Goal: Information Seeking & Learning: Check status

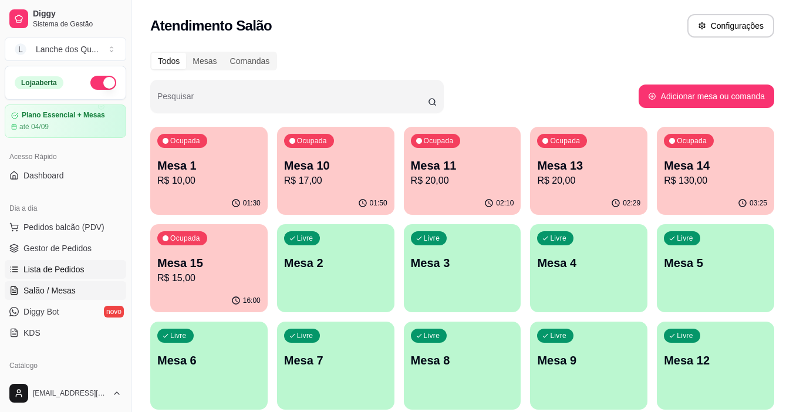
scroll to position [117, 0]
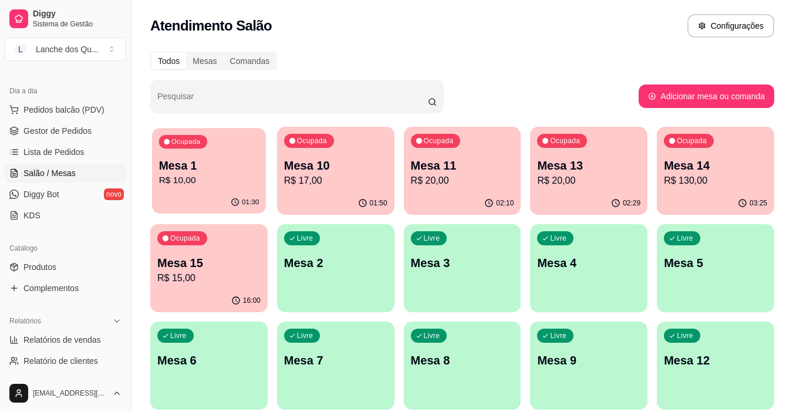
click at [178, 171] on p "Mesa 1" at bounding box center [209, 166] width 100 height 16
click at [337, 194] on div "02:46" at bounding box center [335, 203] width 117 height 23
click at [355, 178] on p "R$ 17,00" at bounding box center [335, 181] width 103 height 14
click at [482, 179] on p "R$ 20,00" at bounding box center [462, 181] width 103 height 14
click at [613, 176] on p "R$ 20,00" at bounding box center [588, 181] width 103 height 14
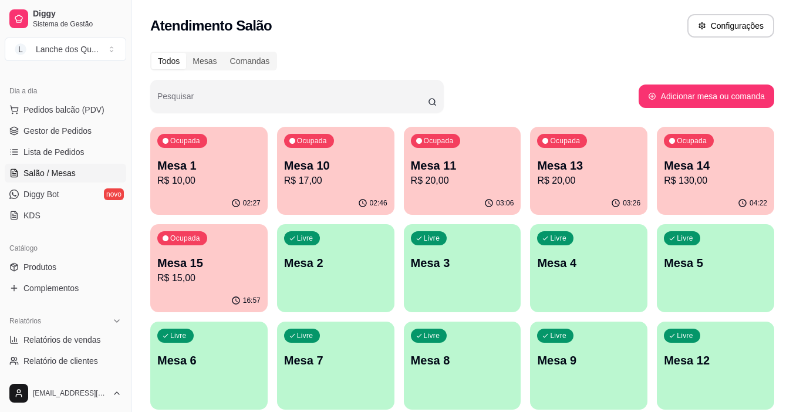
click at [719, 187] on p "R$ 130,00" at bounding box center [715, 181] width 103 height 14
click at [217, 266] on p "Mesa 15" at bounding box center [208, 263] width 103 height 16
click at [51, 198] on span "Diggy Bot" at bounding box center [41, 195] width 36 height 12
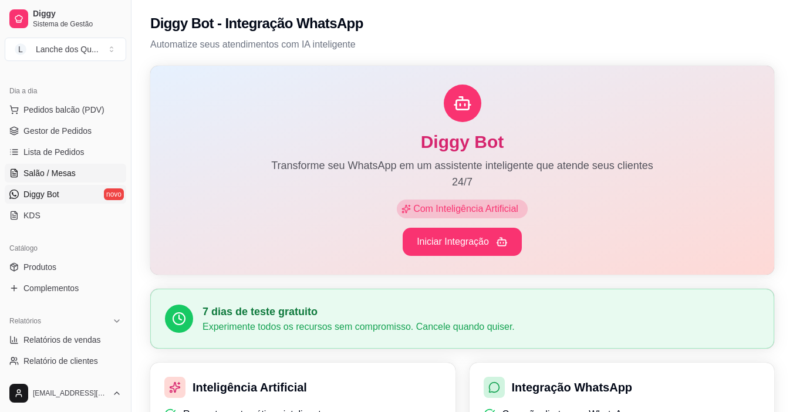
click at [58, 170] on span "Salão / Mesas" at bounding box center [49, 173] width 52 height 12
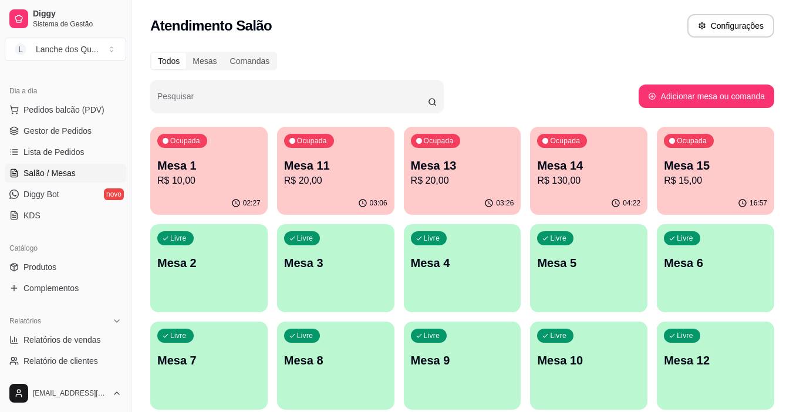
click at [58, 170] on span "Salão / Mesas" at bounding box center [49, 173] width 52 height 12
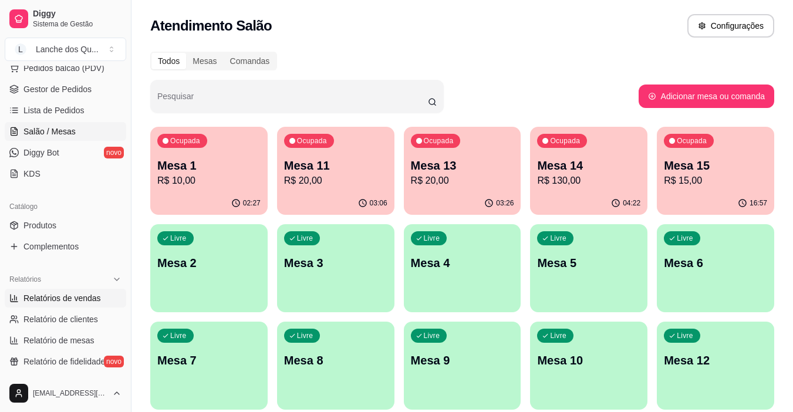
scroll to position [176, 0]
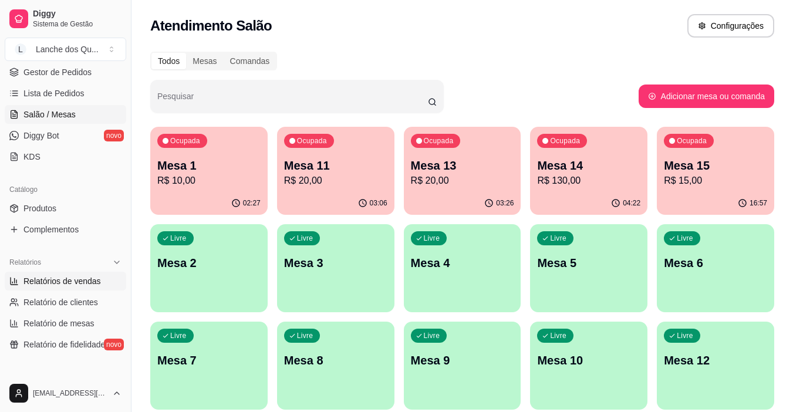
click at [81, 285] on span "Relatórios de vendas" at bounding box center [62, 281] width 78 height 12
select select "ALL"
select select "0"
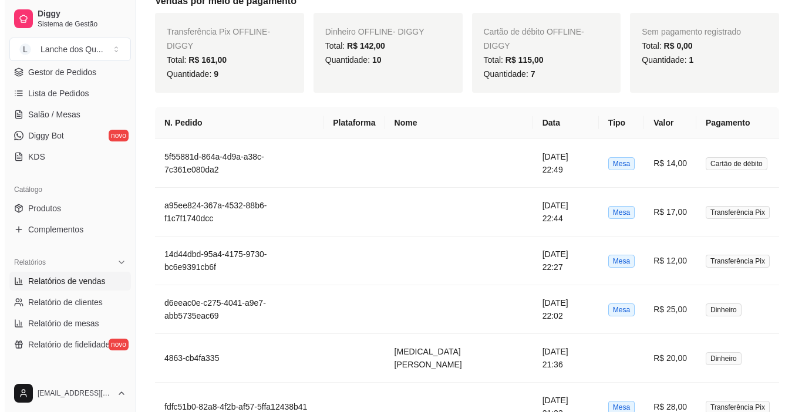
scroll to position [646, 0]
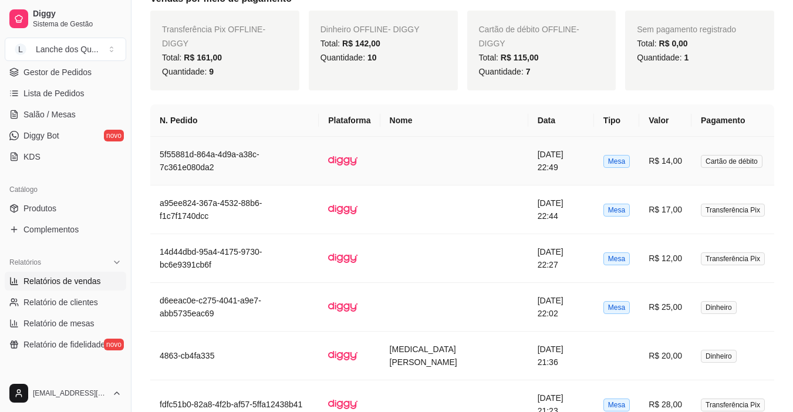
click at [692, 160] on td "Cartão de débito" at bounding box center [733, 161] width 83 height 49
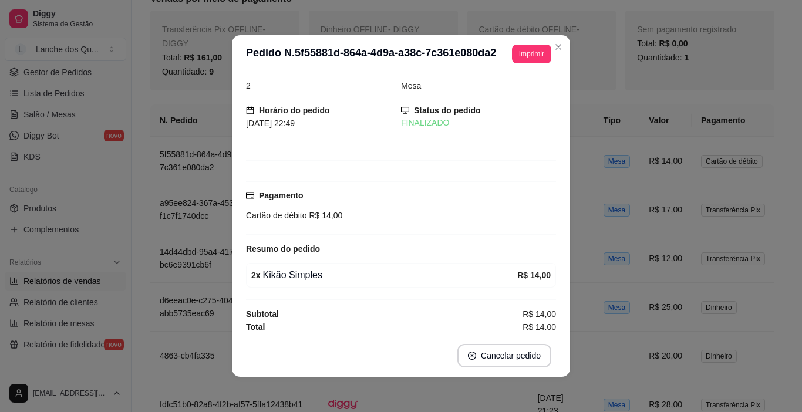
scroll to position [15, 0]
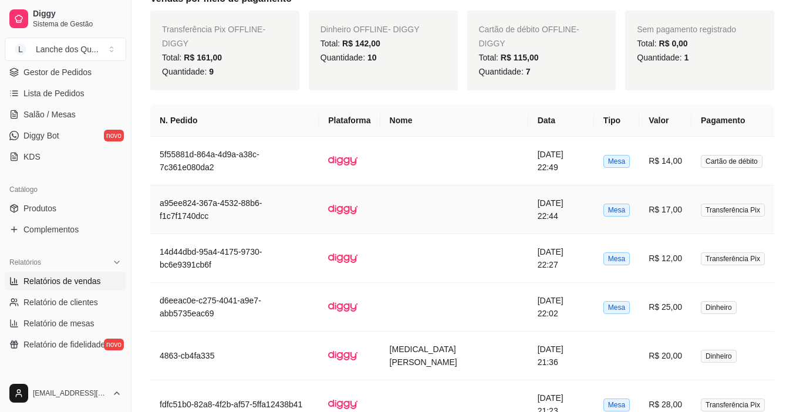
click at [657, 214] on td "R$ 17,00" at bounding box center [666, 210] width 52 height 49
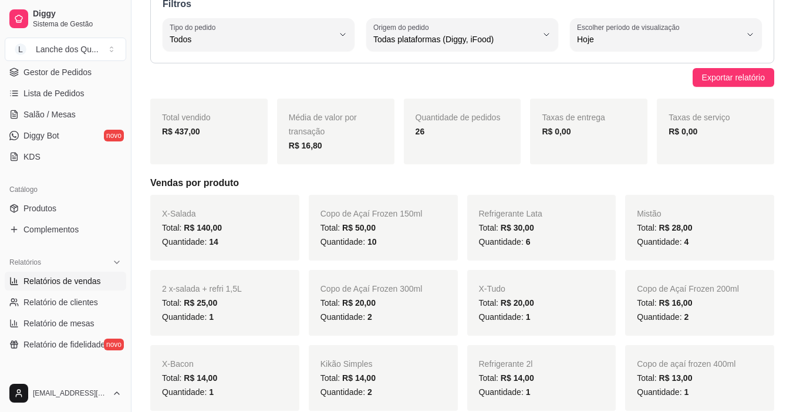
scroll to position [0, 0]
